Goal: Obtain resource: Download file/media

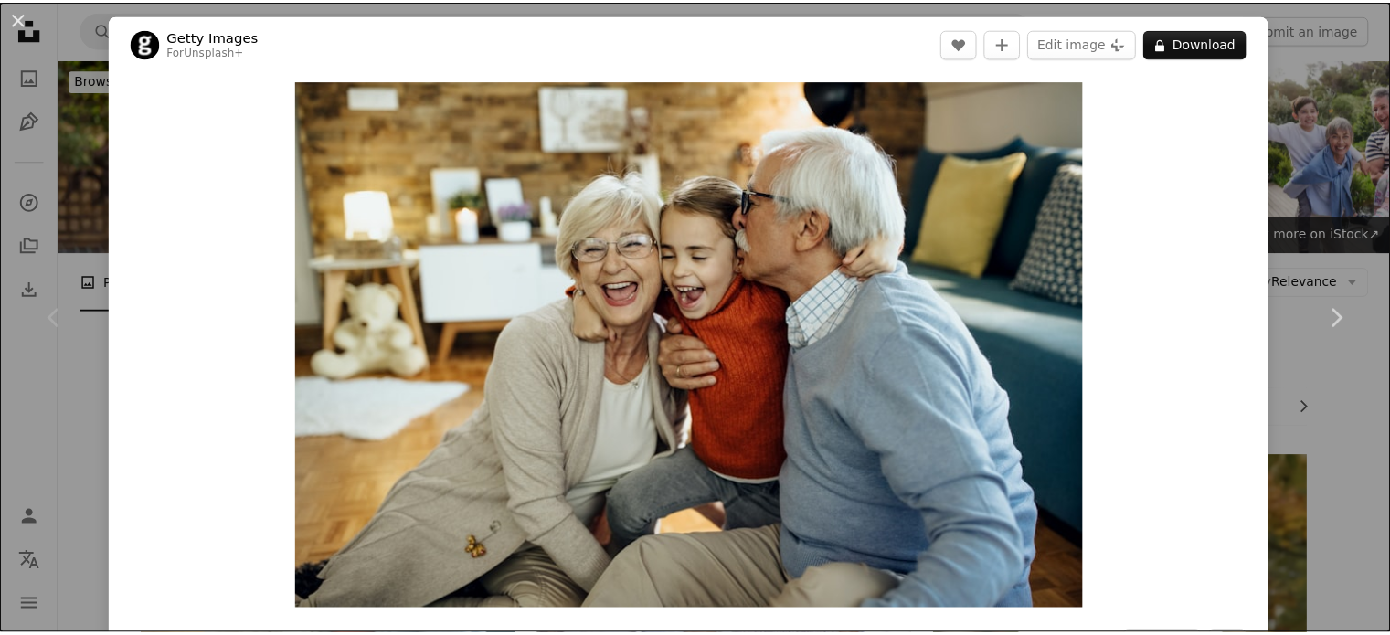
scroll to position [270, 0]
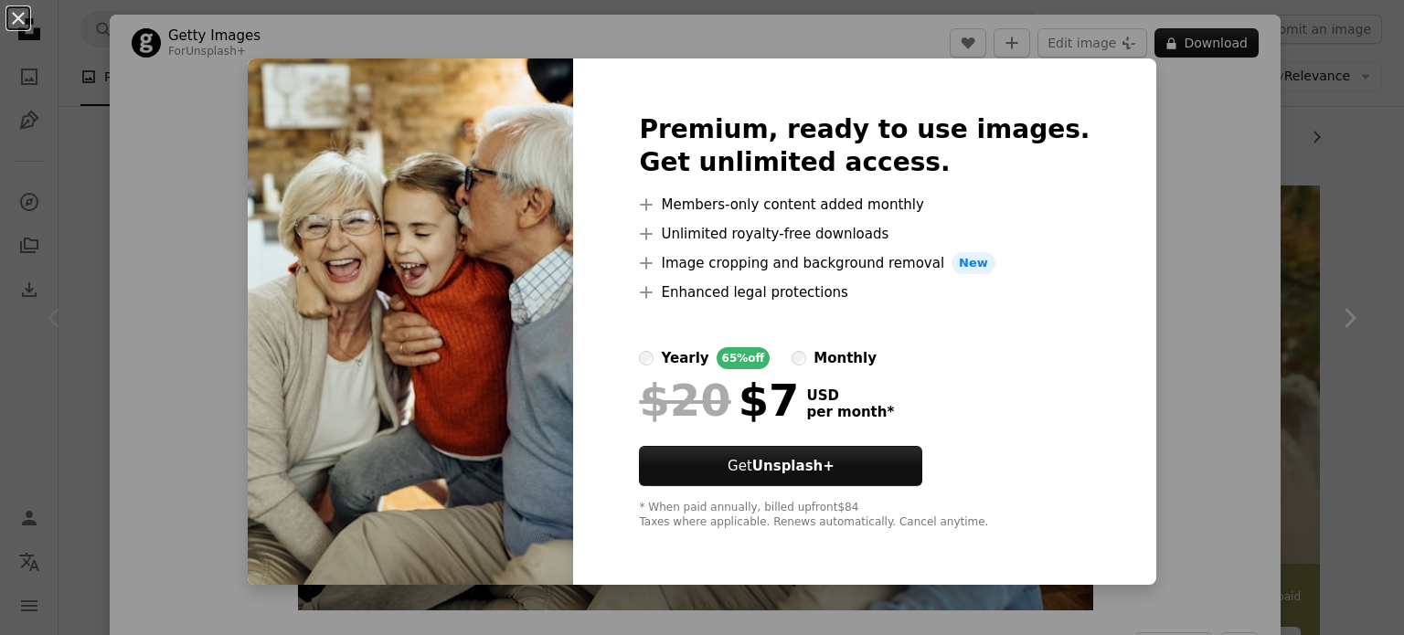
click at [1078, 280] on div "Premium, ready to use images. Get unlimited access. A plus sign Members-only co…" at bounding box center [864, 321] width 582 height 526
click at [187, 167] on div "An X shape Premium, ready to use images. Get unlimited access. A plus sign Memb…" at bounding box center [702, 317] width 1404 height 635
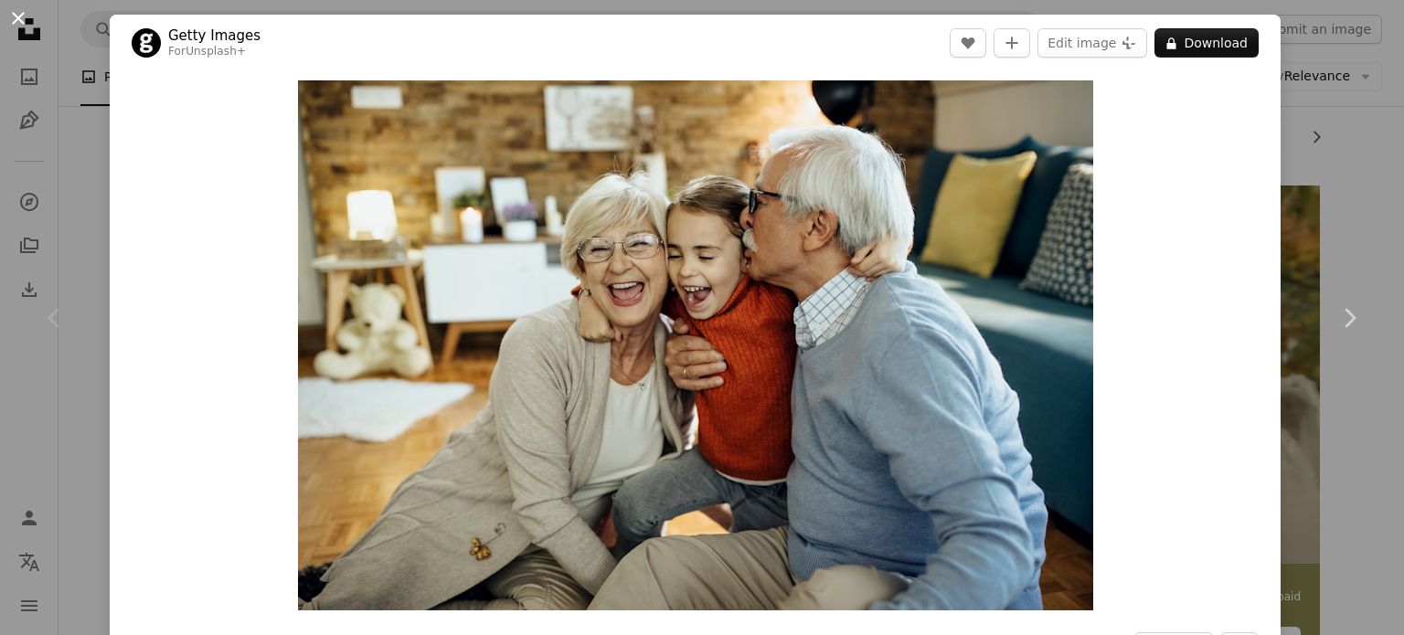
click at [18, 23] on button "An X shape" at bounding box center [18, 18] width 22 height 22
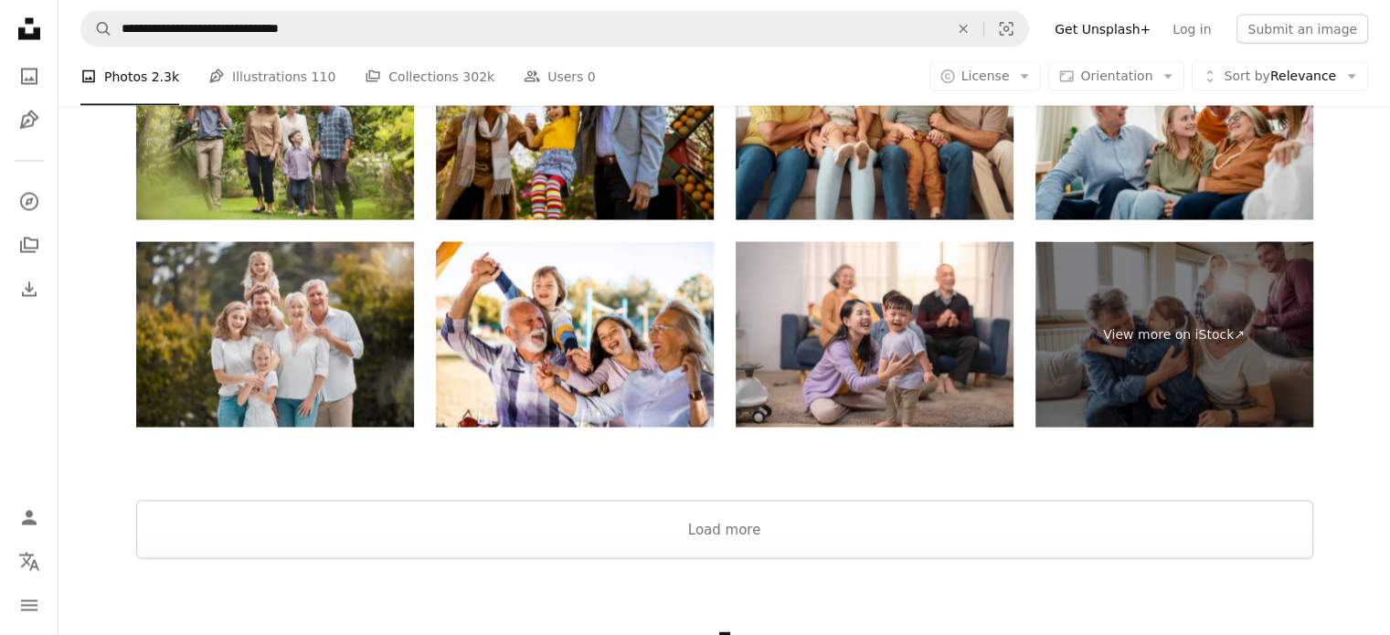
scroll to position [3699, 0]
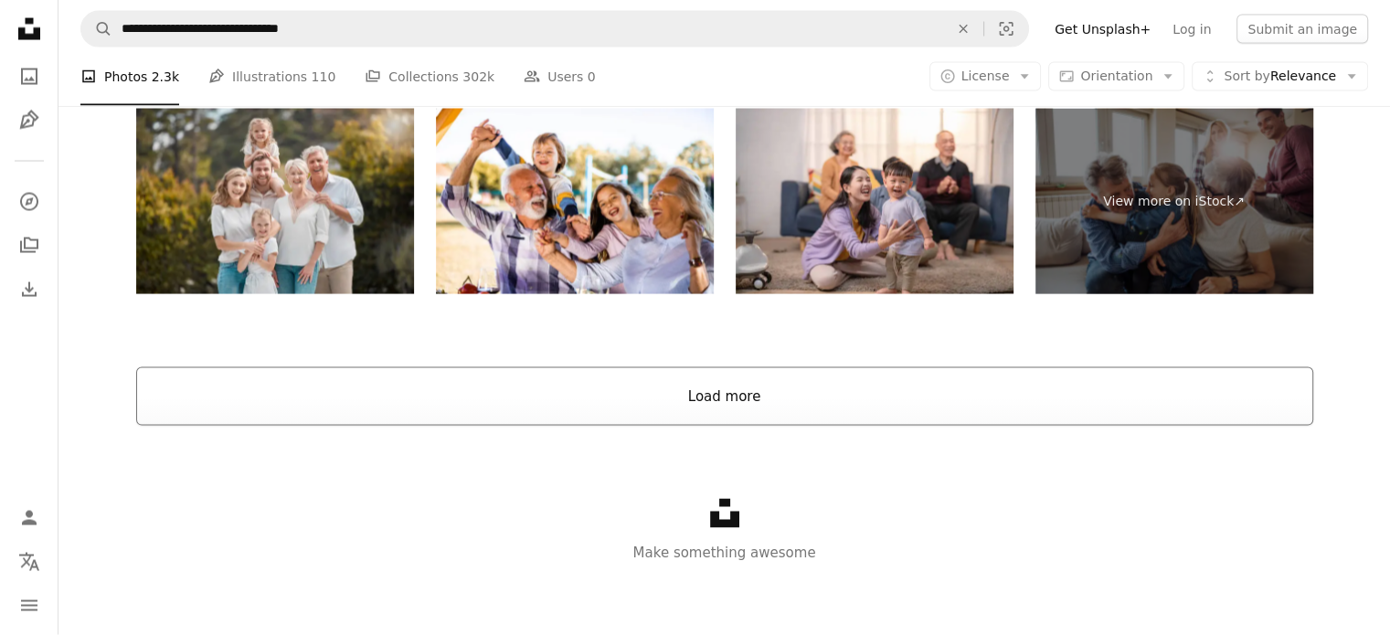
click at [452, 406] on button "Load more" at bounding box center [724, 396] width 1177 height 58
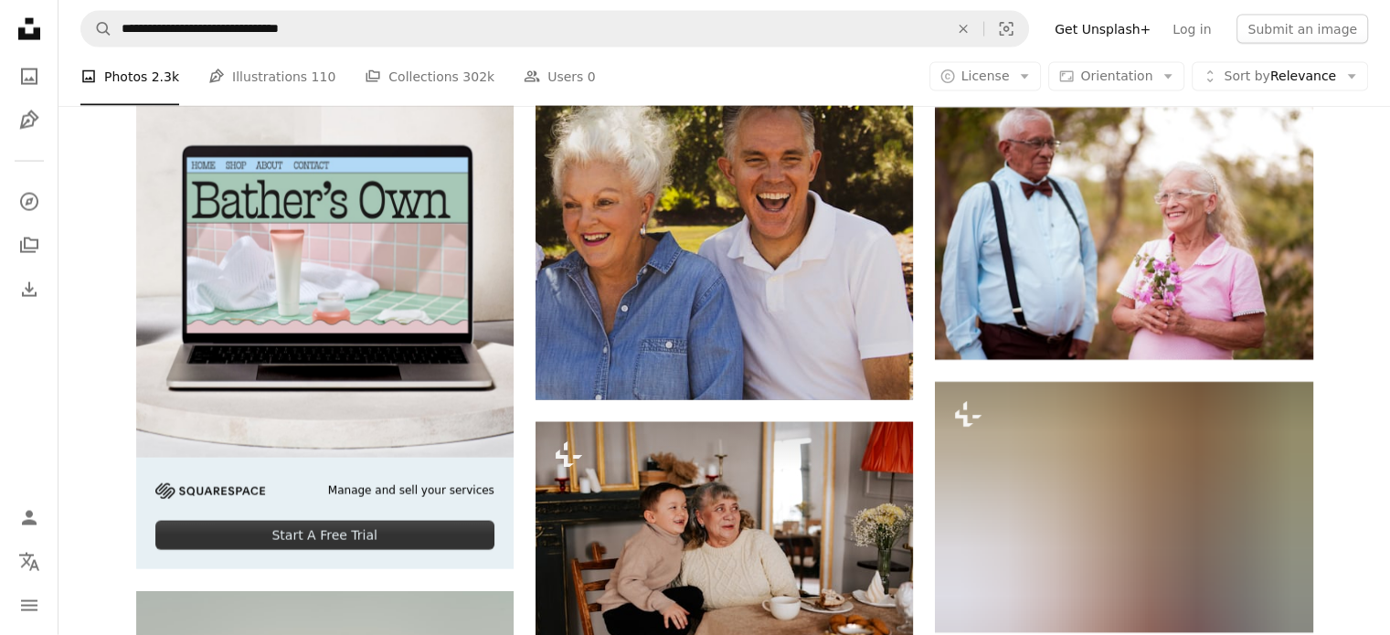
scroll to position [3931, 0]
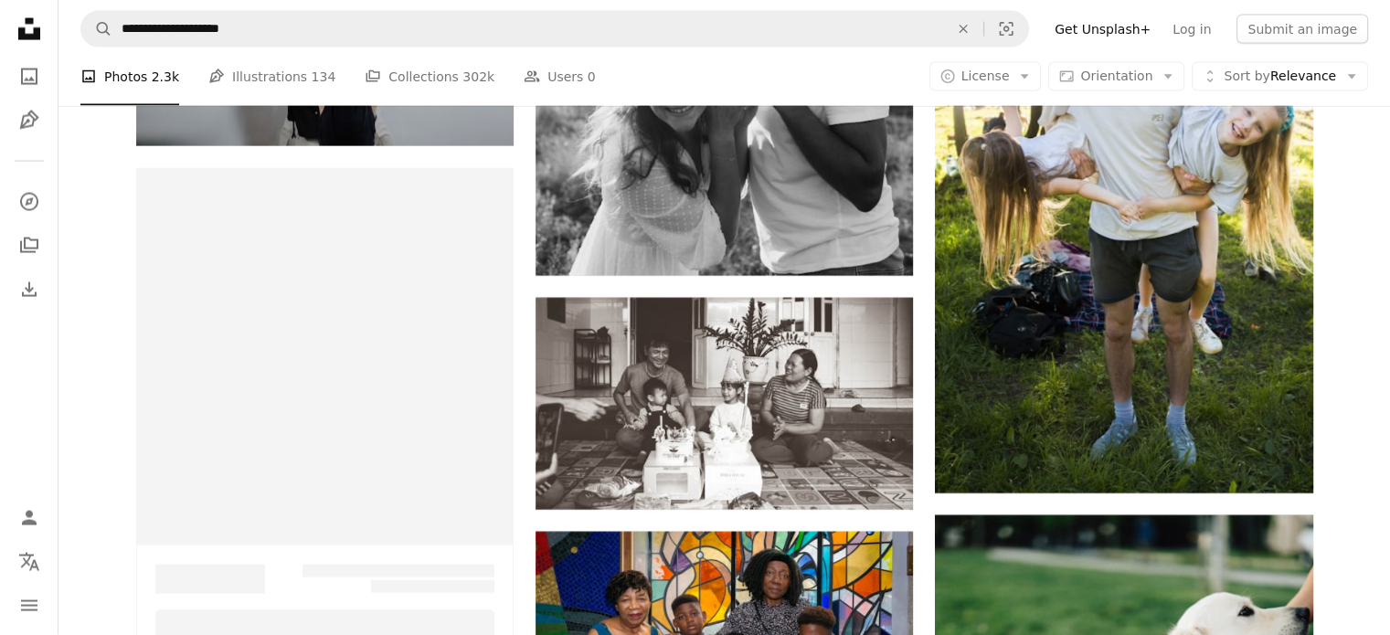
scroll to position [6488, 0]
